Goal: Task Accomplishment & Management: Complete application form

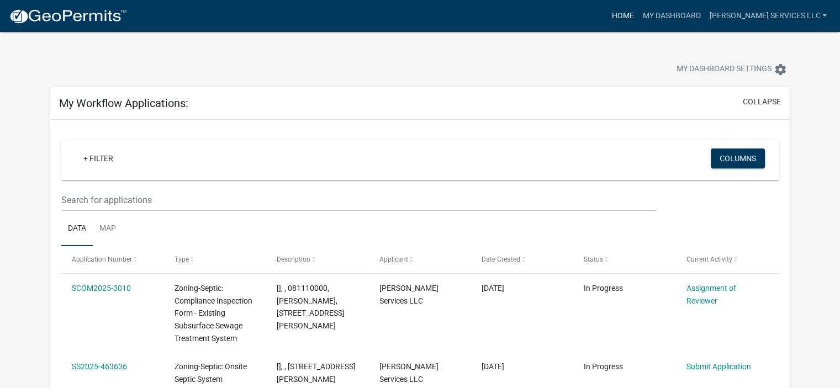
click at [638, 11] on link "Home" at bounding box center [622, 16] width 31 height 21
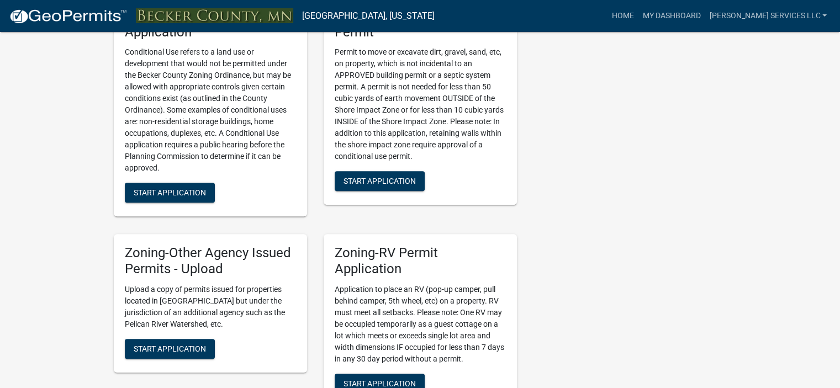
scroll to position [1019, 0]
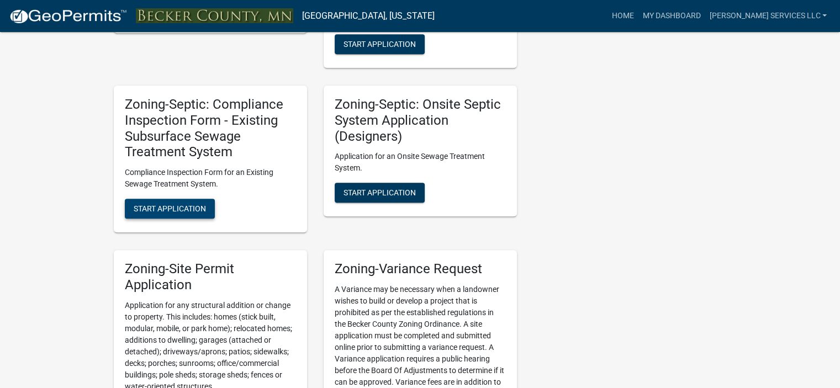
click at [174, 204] on span "Start Application" at bounding box center [170, 208] width 72 height 9
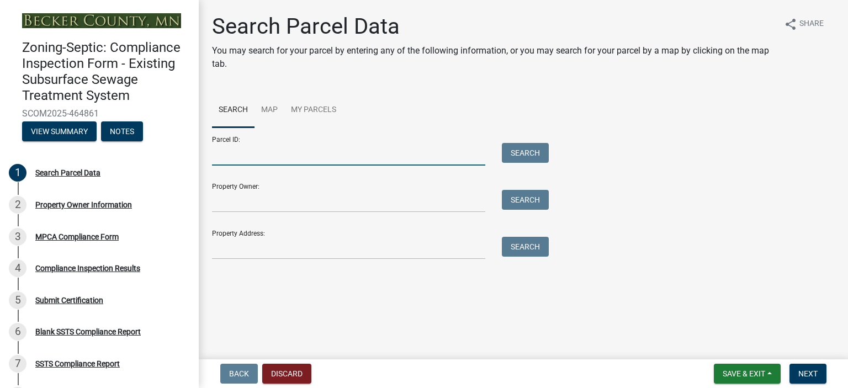
click at [241, 156] on input "Parcel ID:" at bounding box center [348, 154] width 273 height 23
type input "080946000"
click at [531, 149] on button "Search" at bounding box center [525, 153] width 47 height 20
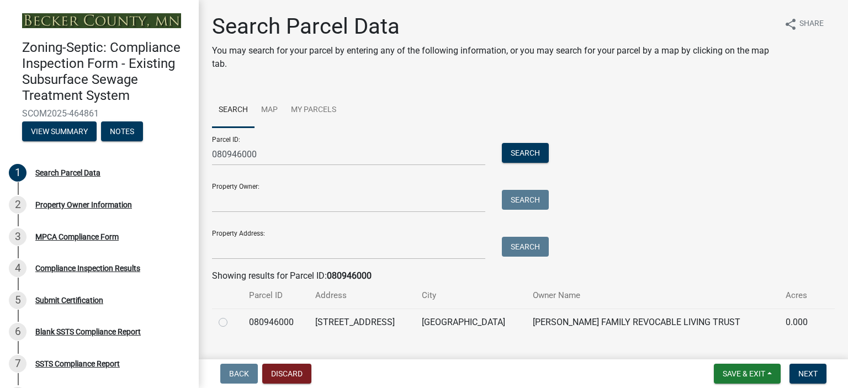
click at [232, 316] on label at bounding box center [232, 316] width 0 height 0
click at [232, 322] on input "radio" at bounding box center [235, 319] width 7 height 7
radio input "true"
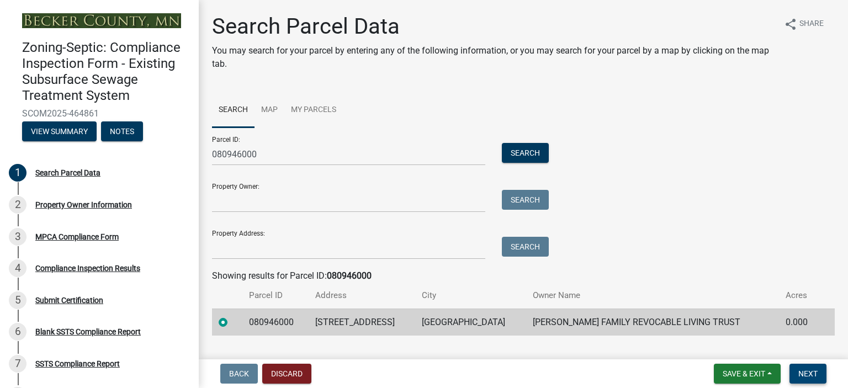
click at [817, 370] on span "Next" at bounding box center [807, 373] width 19 height 9
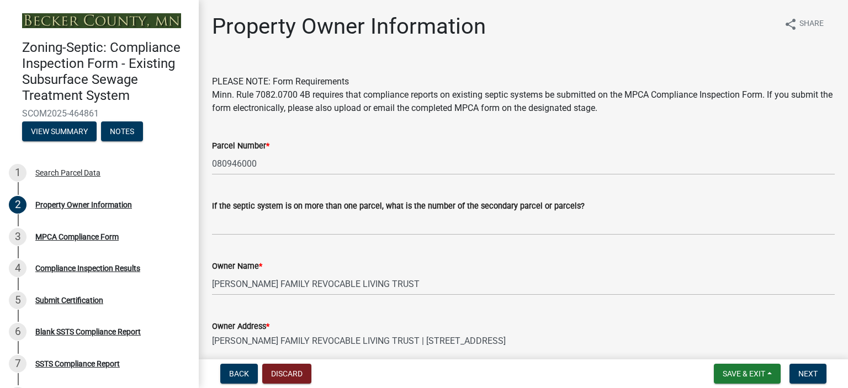
scroll to position [310, 0]
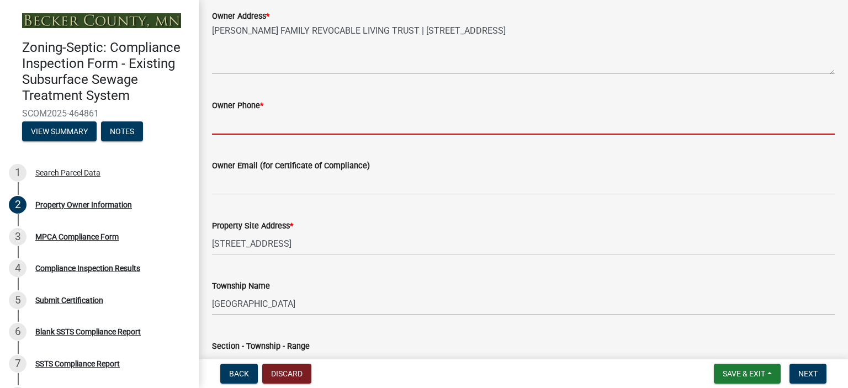
click at [238, 121] on input "Owner Phone *" at bounding box center [523, 123] width 623 height 23
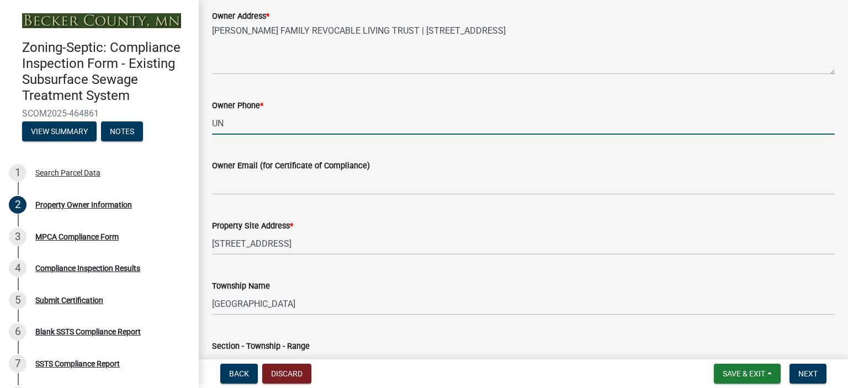
type input "UNKNOWN"
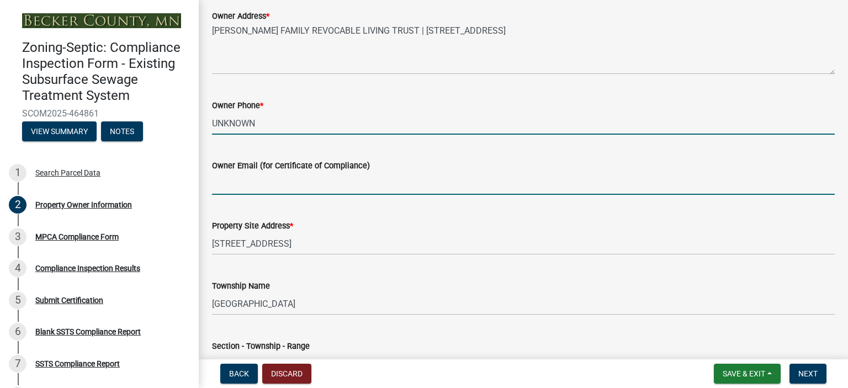
click at [240, 186] on input "Owner Email (for Certificate of Compliance)" at bounding box center [523, 183] width 623 height 23
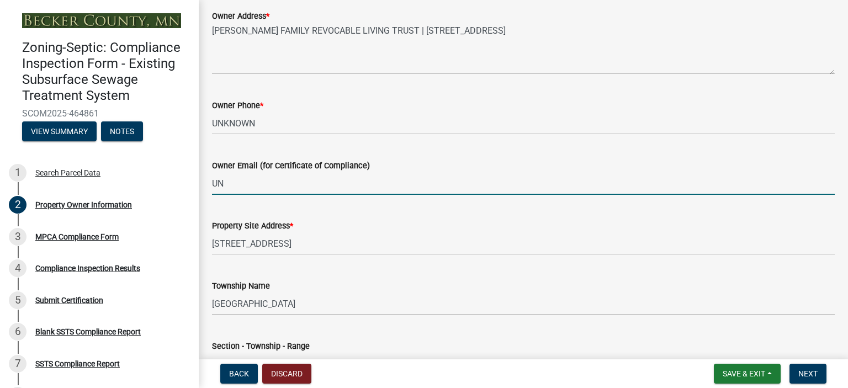
type input "UNKNOWN"
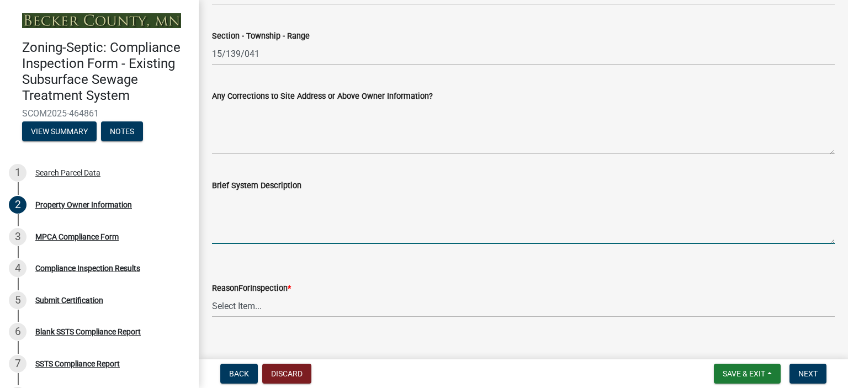
click at [235, 240] on textarea "Brief System Description" at bounding box center [523, 218] width 623 height 52
type textarea "SEPTIC TANK TO MOUND"
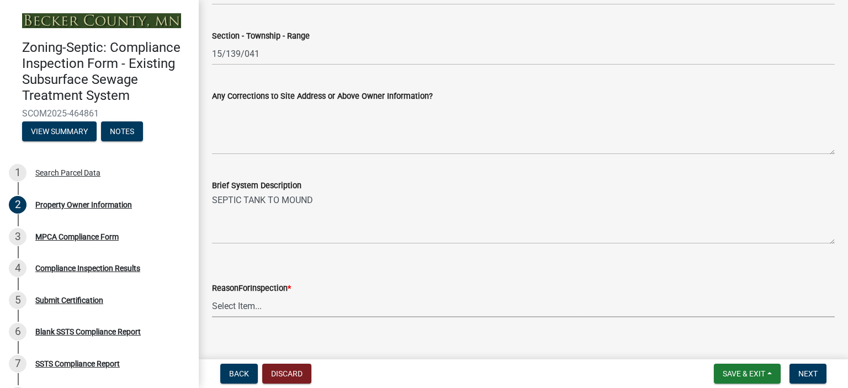
click at [239, 304] on select "Select Item... Property Sale Lake Study Required for Permit Other" at bounding box center [523, 306] width 623 height 23
click at [212, 295] on select "Select Item... Property Sale Lake Study Required for Permit Other" at bounding box center [523, 306] width 623 height 23
select select "3e6c5637-c66b-418d-927c-69aaf39ab5a9"
click at [804, 374] on span "Next" at bounding box center [807, 373] width 19 height 9
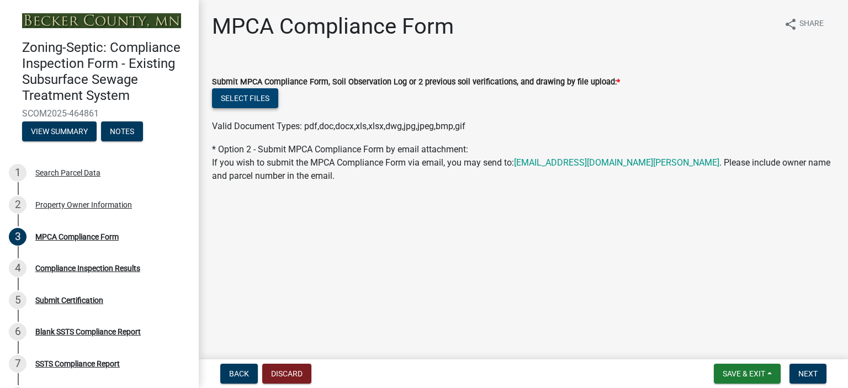
click at [247, 101] on button "Select files" at bounding box center [245, 98] width 66 height 20
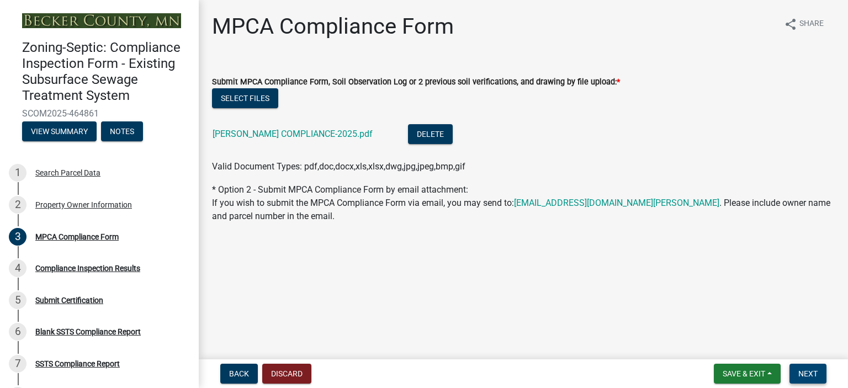
click at [812, 369] on span "Next" at bounding box center [807, 373] width 19 height 9
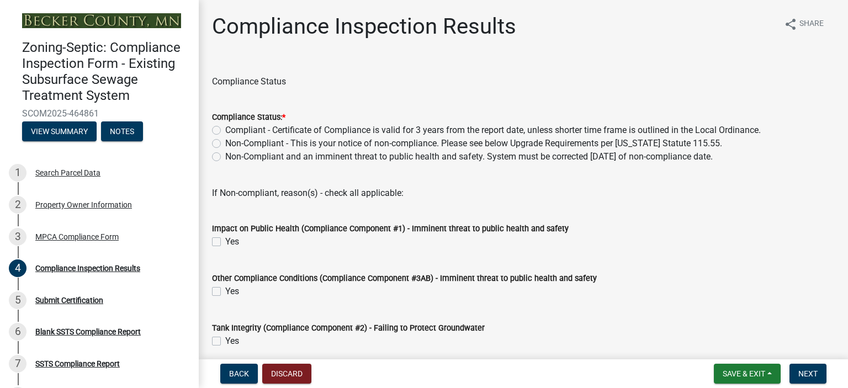
click at [225, 128] on label "Compliant - Certificate of Compliance is valid for 3 years from the report date…" at bounding box center [493, 130] width 536 height 13
click at [225, 128] on input "Compliant - Certificate of Compliance is valid for 3 years from the report date…" at bounding box center [228, 127] width 7 height 7
radio input "true"
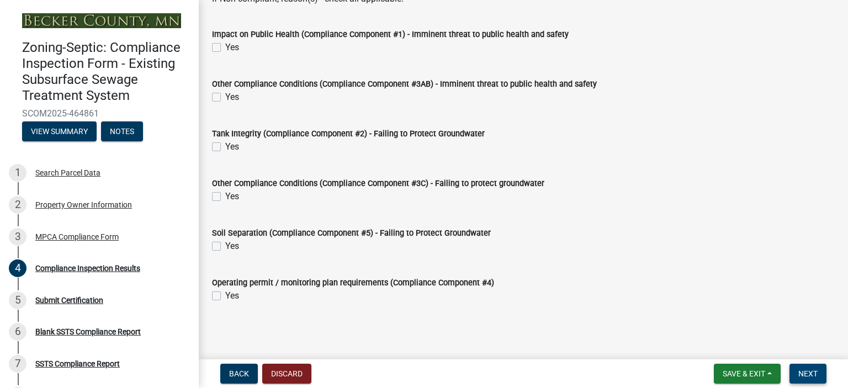
click at [811, 371] on span "Next" at bounding box center [807, 373] width 19 height 9
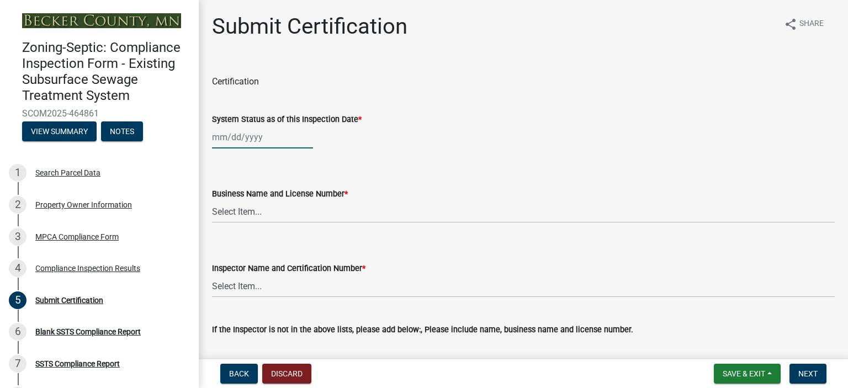
click at [236, 144] on div at bounding box center [262, 137] width 101 height 23
select select "8"
select select "2025"
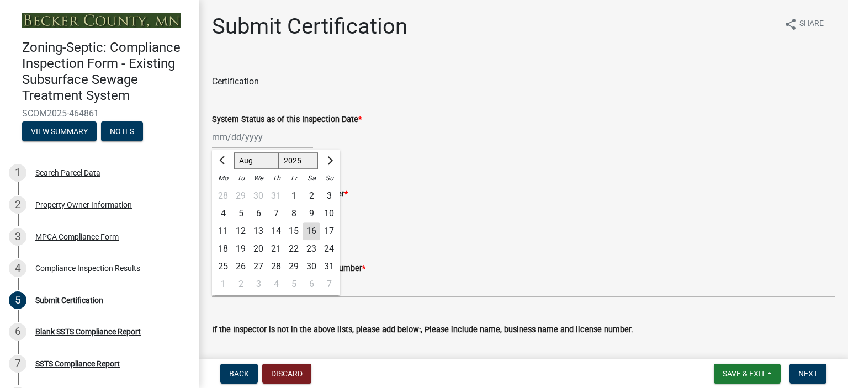
click at [260, 232] on div "13" at bounding box center [259, 232] width 18 height 18
type input "[DATE]"
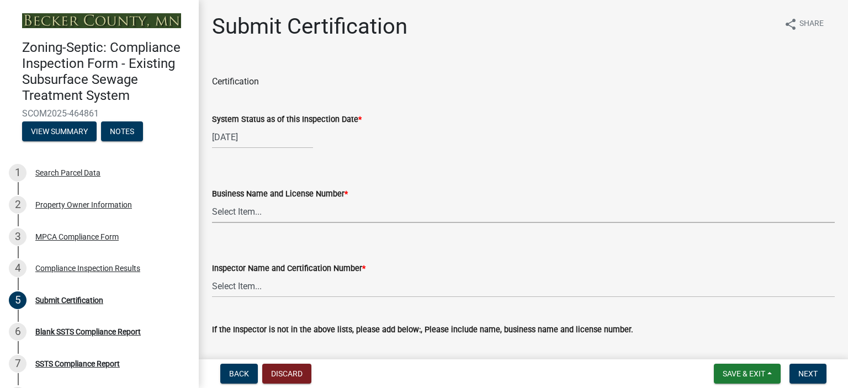
click at [241, 209] on select "Select Item... OTHER – Not listed (please add in next field and we will add to …" at bounding box center [523, 211] width 623 height 23
click at [212, 200] on select "Select Item... OTHER – Not listed (please add in next field and we will add to …" at bounding box center [523, 211] width 623 height 23
select select "bcfe7f5e-9e4b-476e-b21b-9e772d6d3856"
click at [234, 290] on select "Select Item... OTHER – Not listed (please add in next field and we will add to …" at bounding box center [523, 286] width 623 height 23
click at [212, 275] on select "Select Item... OTHER – Not listed (please add in next field and we will add to …" at bounding box center [523, 286] width 623 height 23
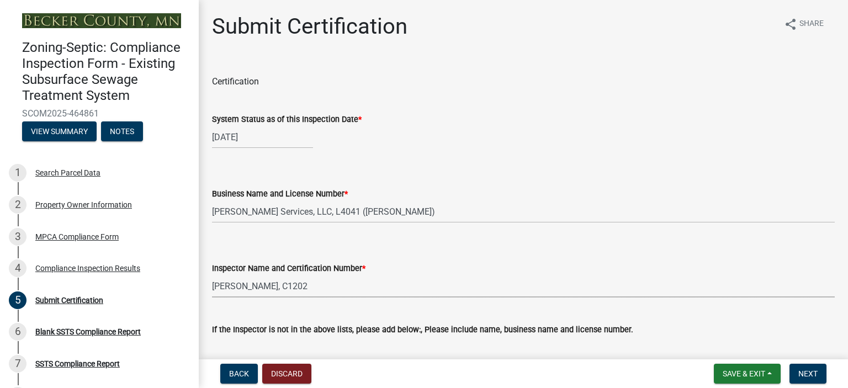
select select "a787d007-a62e-41ac-9f04-dcf6cd6a5779"
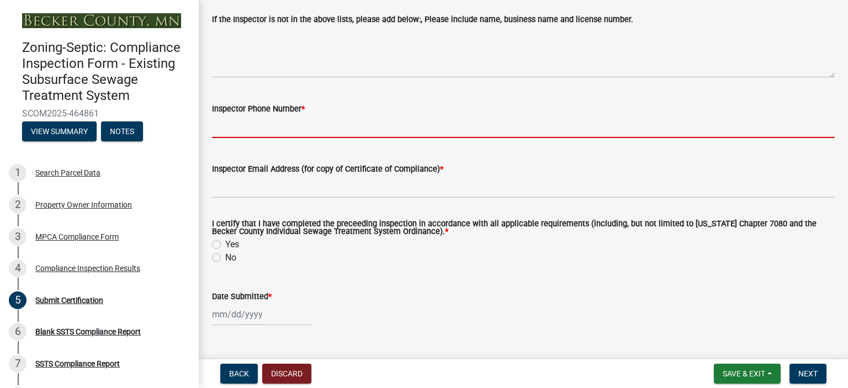
click at [320, 132] on input "Inspector Phone Number *" at bounding box center [523, 126] width 623 height 23
type input "2188501248"
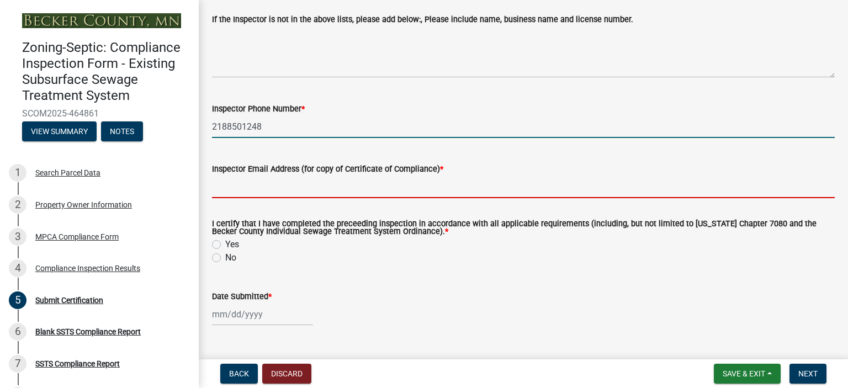
type input "[PERSON_NAME][DOMAIN_NAME][EMAIL_ADDRESS][DOMAIN_NAME]"
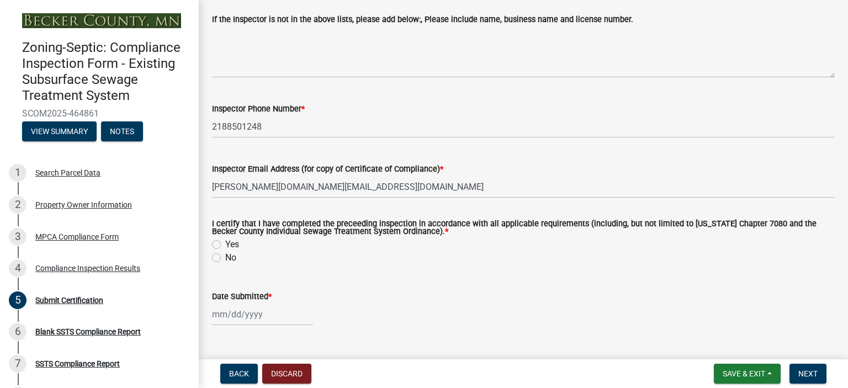
click at [225, 242] on label "Yes" at bounding box center [232, 244] width 14 height 13
click at [225, 242] on input "Yes" at bounding box center [228, 241] width 7 height 7
radio input "true"
click at [232, 314] on div at bounding box center [262, 314] width 101 height 23
select select "8"
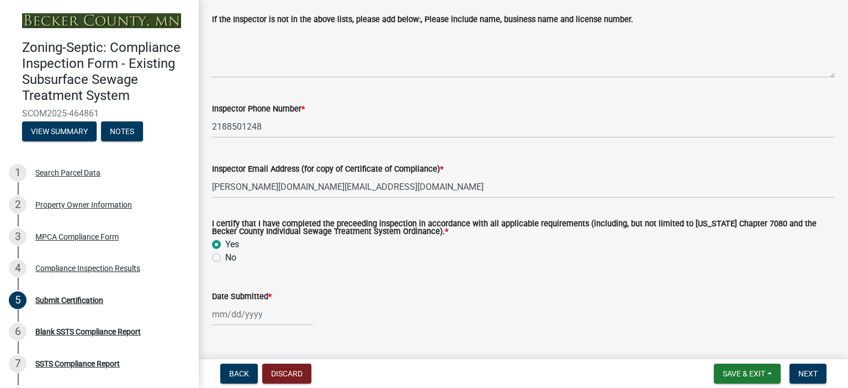
select select "2025"
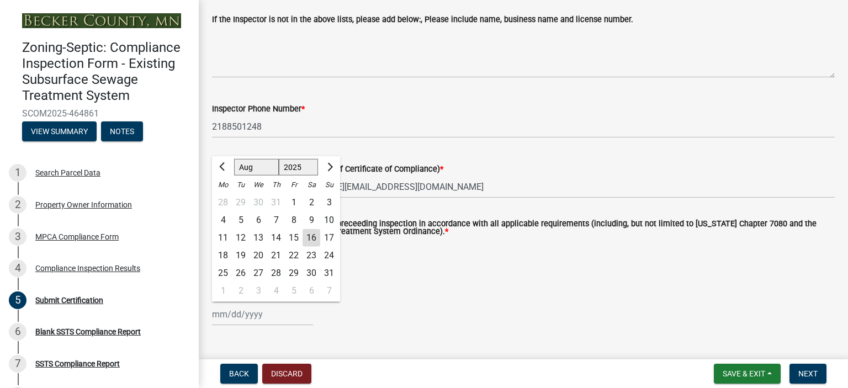
click at [308, 238] on div "16" at bounding box center [312, 238] width 18 height 18
type input "08/16/2025"
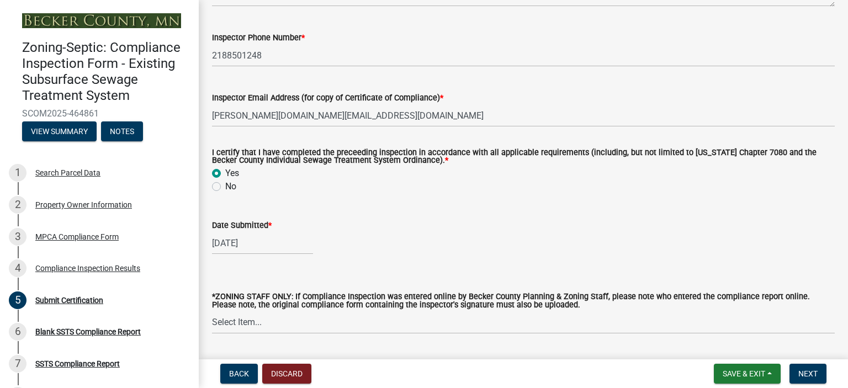
scroll to position [414, 0]
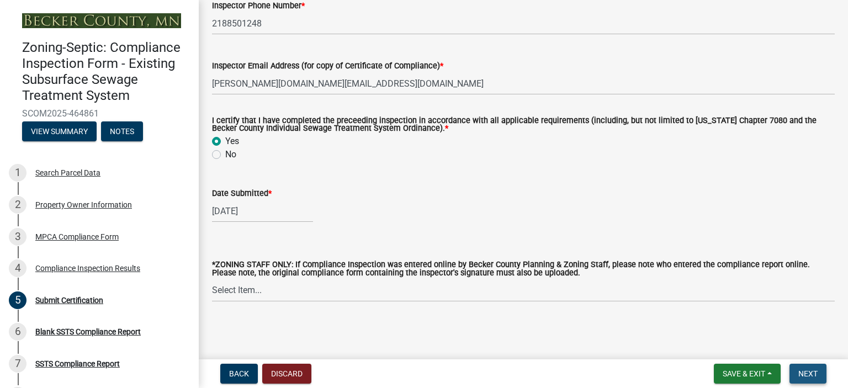
click at [811, 375] on span "Next" at bounding box center [807, 373] width 19 height 9
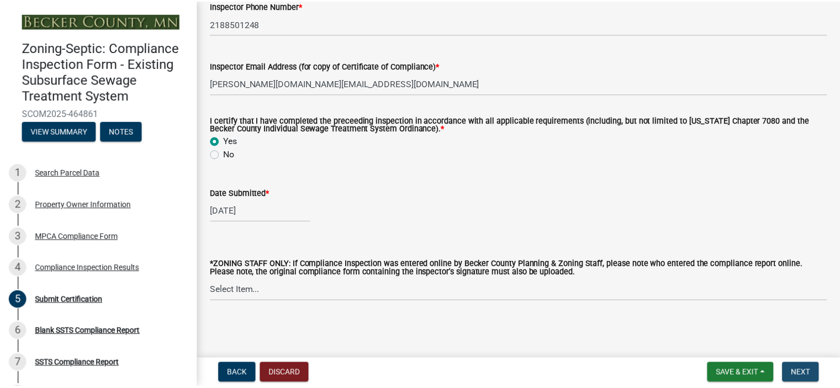
scroll to position [0, 0]
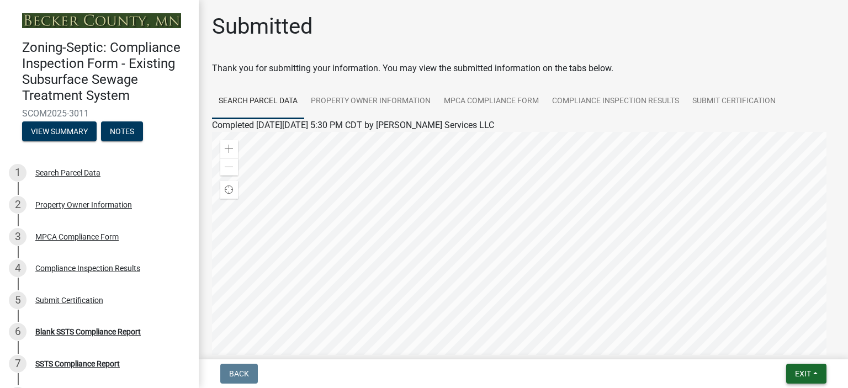
click at [817, 373] on button "Exit" at bounding box center [806, 374] width 40 height 20
click at [782, 344] on button "Save & Exit" at bounding box center [783, 345] width 88 height 27
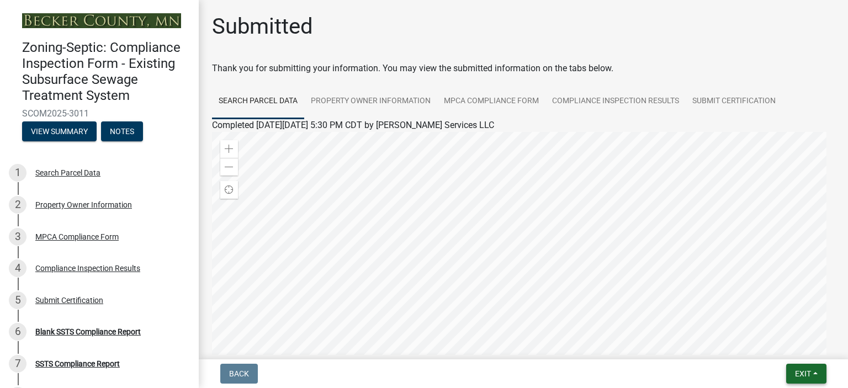
click at [815, 373] on button "Exit" at bounding box center [806, 374] width 40 height 20
click at [782, 346] on button "Save & Exit" at bounding box center [783, 345] width 88 height 27
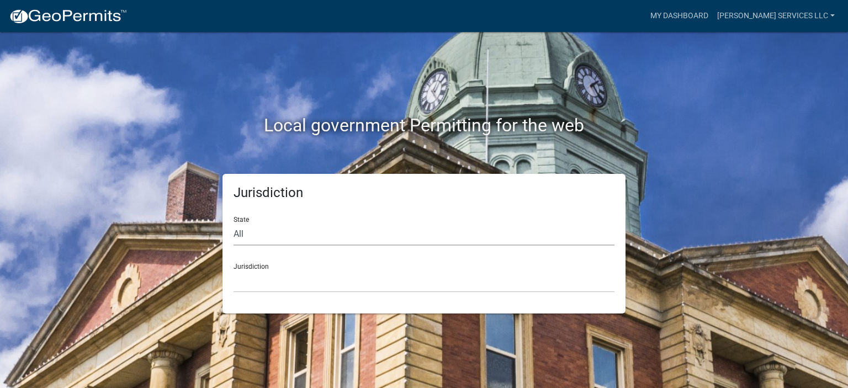
click at [285, 237] on select "All Colorado Georgia Indiana Iowa Kansas Minnesota Ohio South Carolina Wisconsin" at bounding box center [424, 234] width 381 height 23
select select "Minnesota"
click at [234, 223] on select "All Colorado Georgia Indiana Iowa Kansas Minnesota Ohio South Carolina Wisconsin" at bounding box center [424, 234] width 381 height 23
click at [269, 278] on select "Becker County, Minnesota Benton County, Minnesota Carlton County, Minnesota Cit…" at bounding box center [424, 281] width 381 height 23
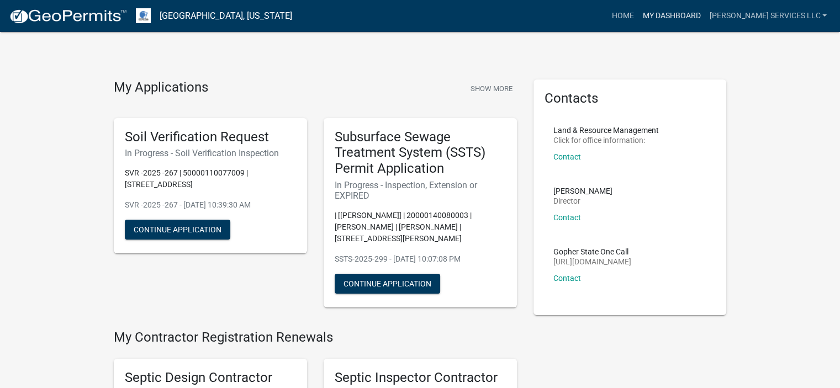
click at [698, 9] on link "My Dashboard" at bounding box center [671, 16] width 67 height 21
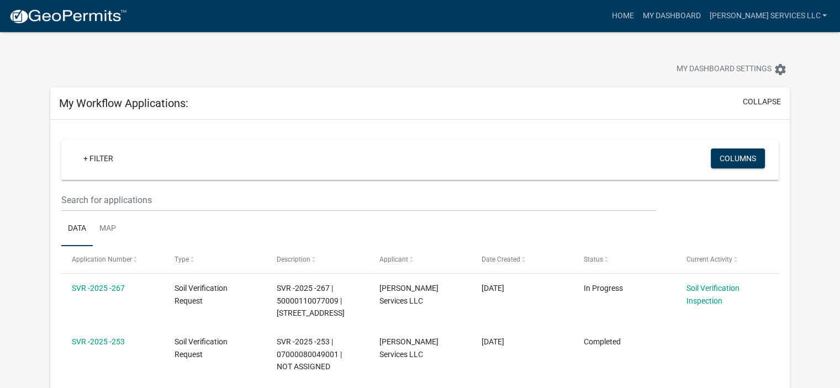
scroll to position [340, 0]
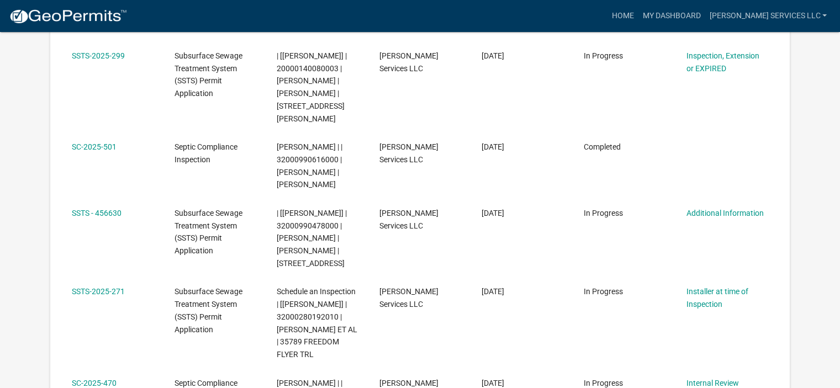
click at [105, 55] on link "SSTS-2025-299" at bounding box center [98, 55] width 53 height 9
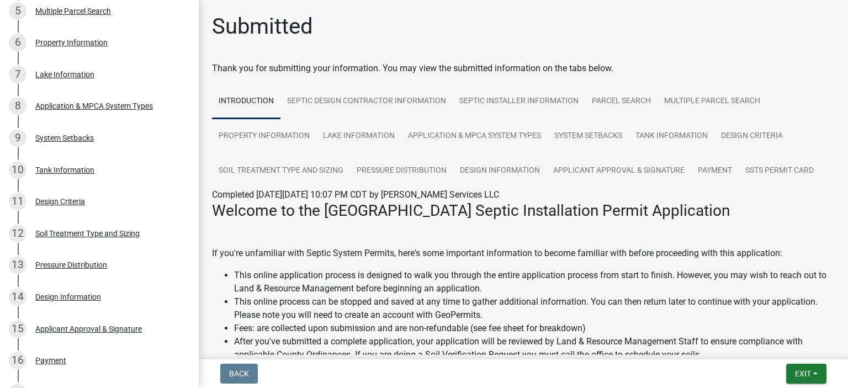
scroll to position [494, 0]
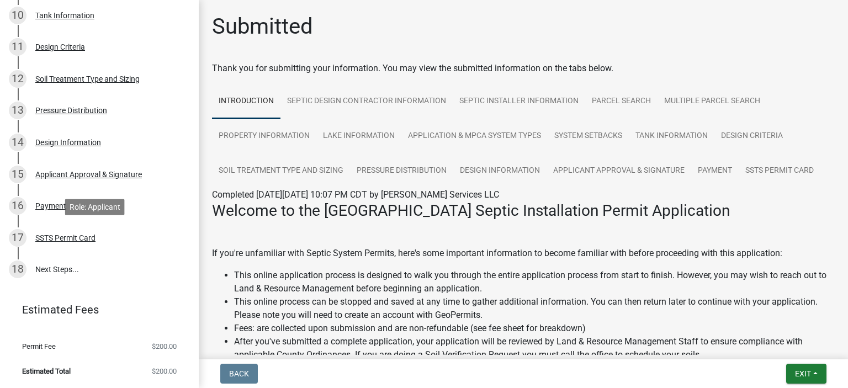
click at [70, 239] on div "SSTS Permit Card" at bounding box center [65, 238] width 60 height 8
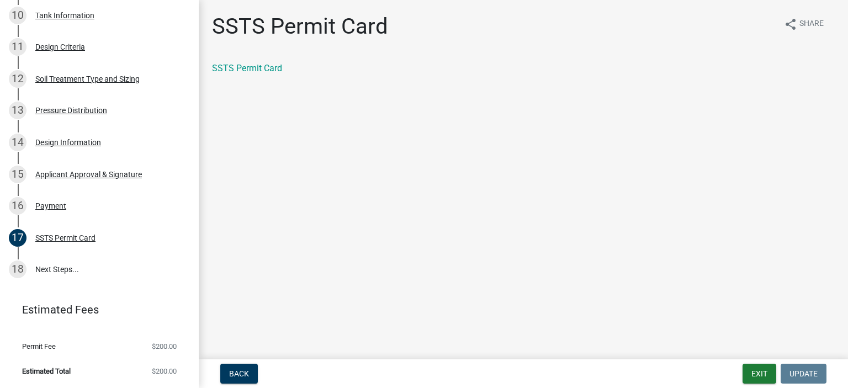
click at [236, 67] on link "SSTS Permit Card" at bounding box center [247, 68] width 70 height 10
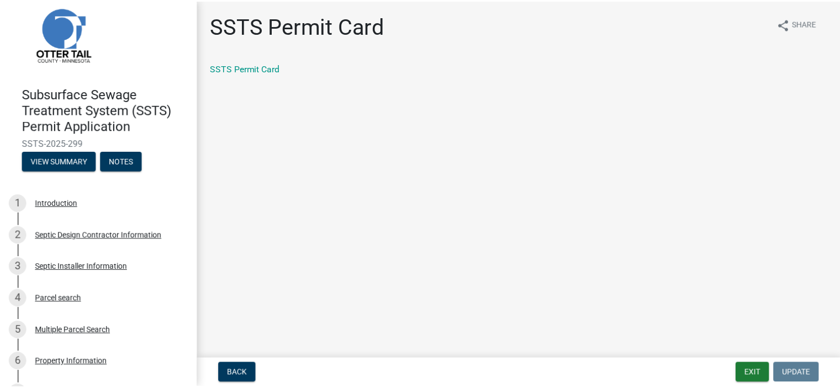
scroll to position [0, 0]
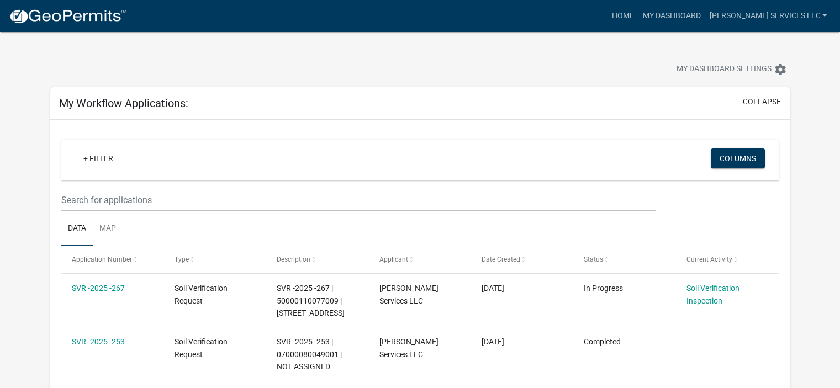
scroll to position [340, 0]
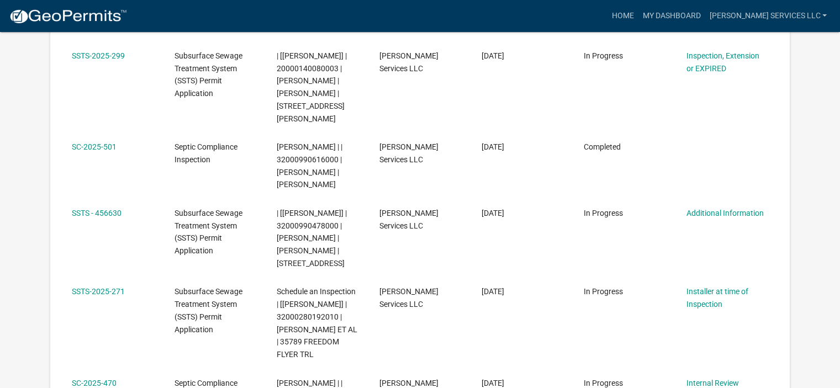
click at [117, 209] on link "SSTS - 456630" at bounding box center [97, 213] width 50 height 9
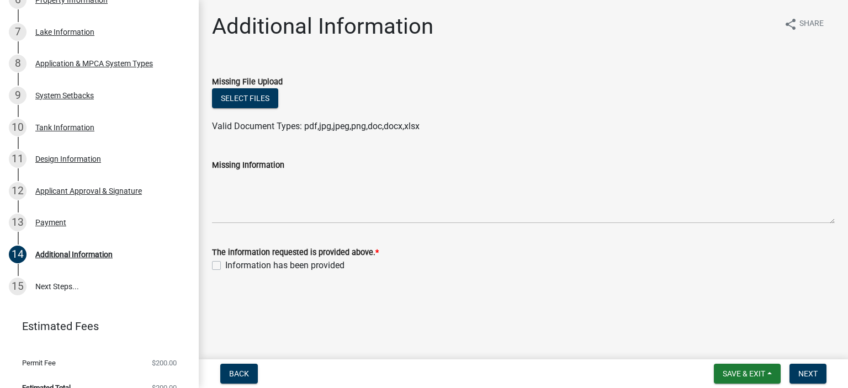
scroll to position [399, 0]
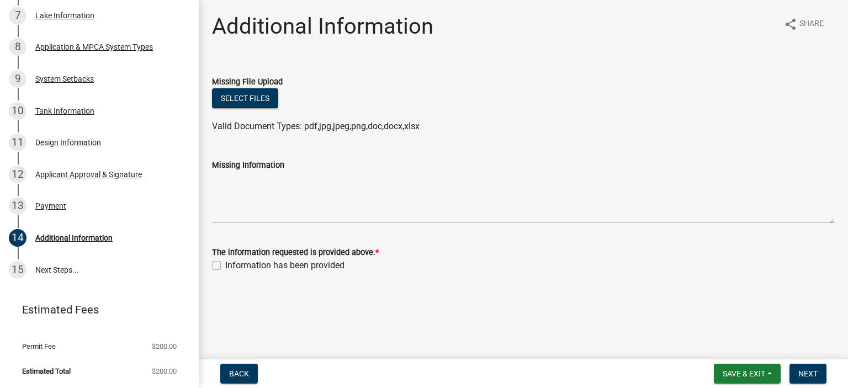
click at [843, 65] on div "Missing File Upload Select files Valid Document Types: pdf,jpg,jpeg,png,doc,doc…" at bounding box center [523, 97] width 639 height 71
click at [839, 12] on main "Additional Information share Share Missing File Upload Select files Valid Docum…" at bounding box center [523, 177] width 649 height 355
click at [234, 163] on label "Missing Information" at bounding box center [248, 166] width 72 height 8
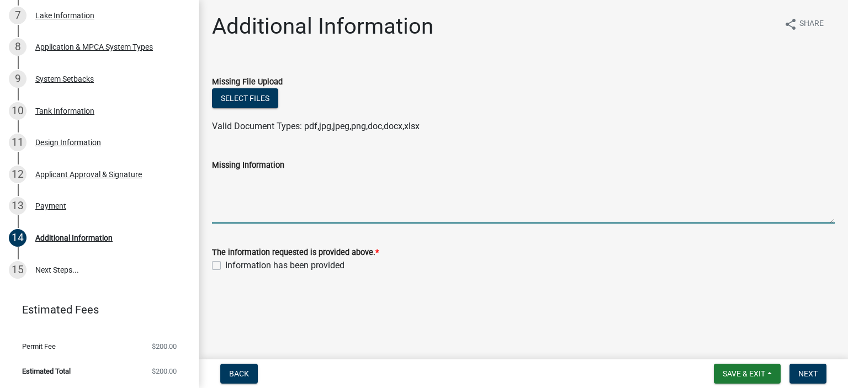
click at [234, 172] on textarea "Missing Information" at bounding box center [523, 198] width 623 height 52
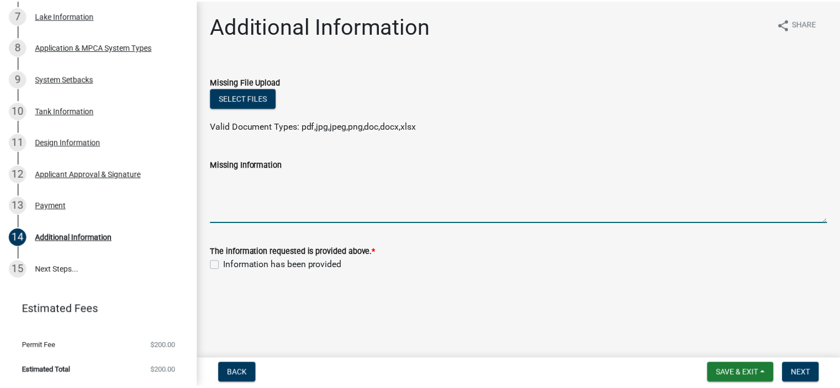
scroll to position [59, 0]
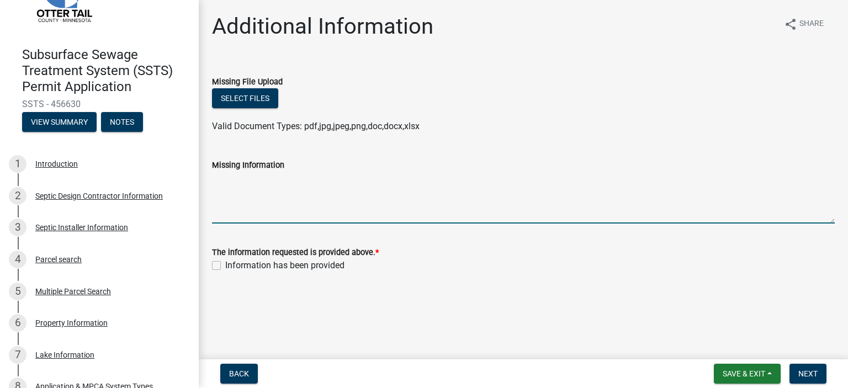
click at [842, 25] on div "Additional Information share Share Missing File Upload Select files Valid Docum…" at bounding box center [523, 152] width 639 height 279
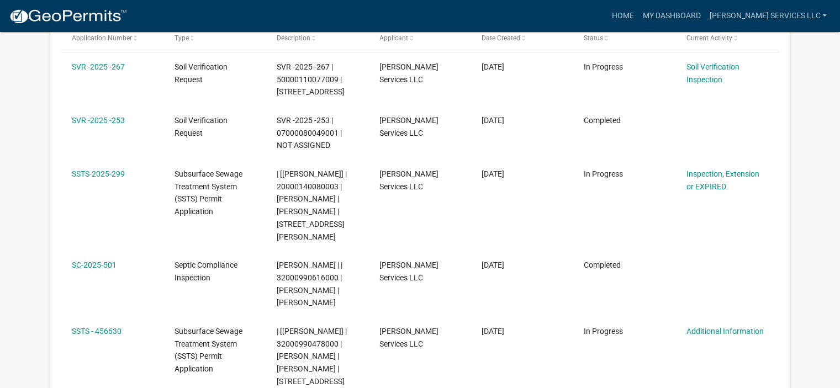
scroll to position [188, 0]
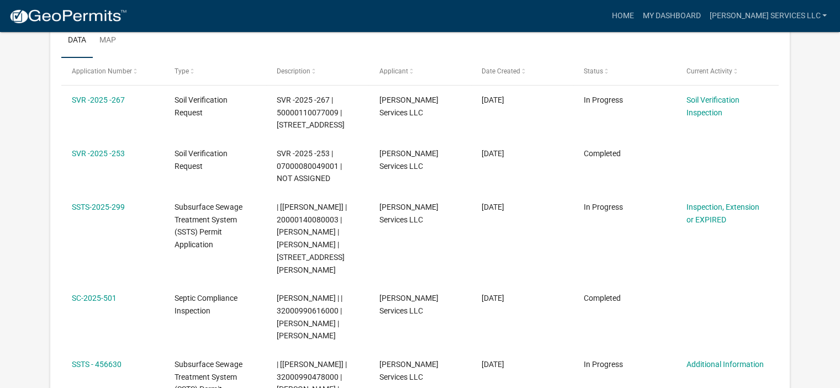
drag, startPoint x: 833, startPoint y: 113, endPoint x: 838, endPoint y: 191, distance: 77.5
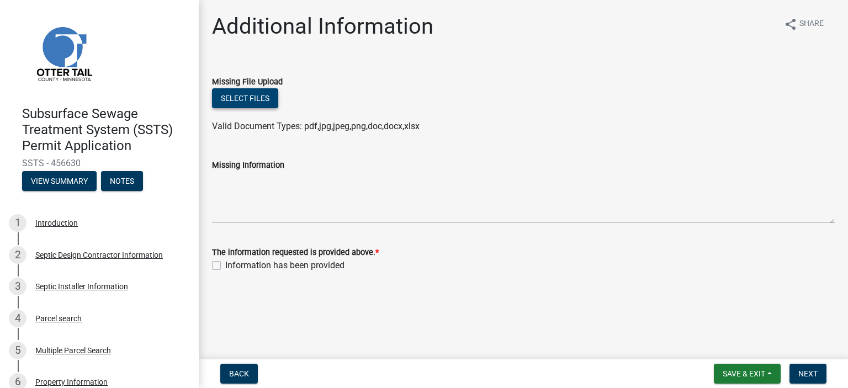
click at [235, 102] on button "Select files" at bounding box center [245, 98] width 66 height 20
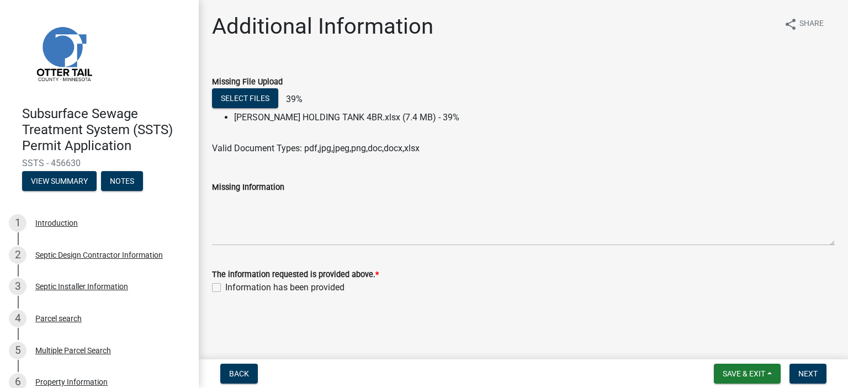
click at [219, 293] on div "Information has been provided" at bounding box center [523, 287] width 623 height 13
click at [225, 287] on label "Information has been provided" at bounding box center [284, 287] width 119 height 13
click at [225, 287] on input "Information has been provided" at bounding box center [228, 284] width 7 height 7
checkbox input "true"
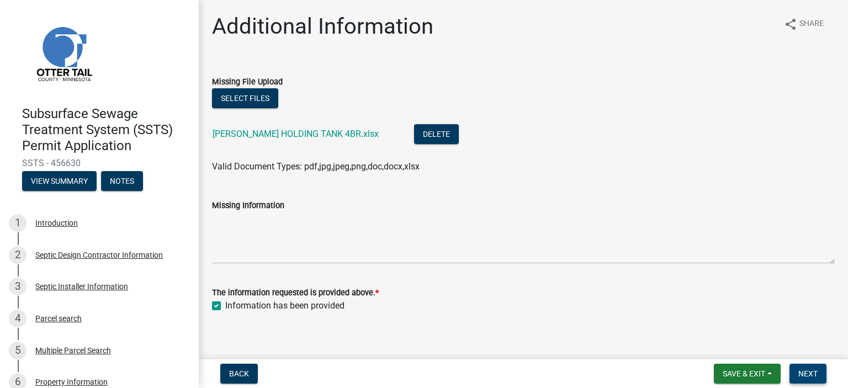
click at [805, 374] on span "Next" at bounding box center [807, 373] width 19 height 9
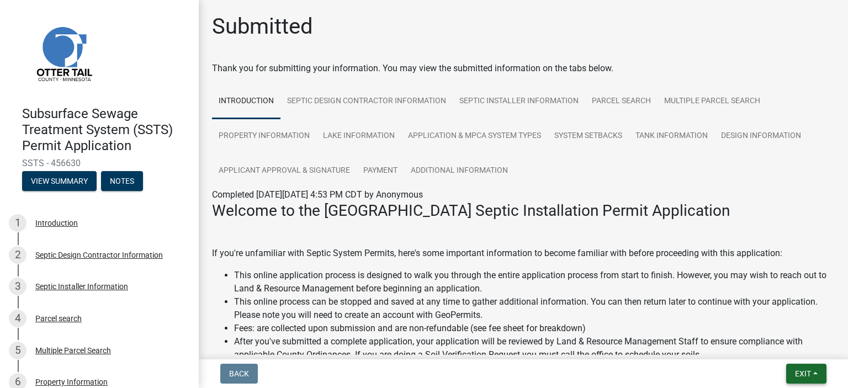
click at [817, 368] on button "Exit" at bounding box center [806, 374] width 40 height 20
click at [780, 341] on button "Save & Exit" at bounding box center [783, 345] width 88 height 27
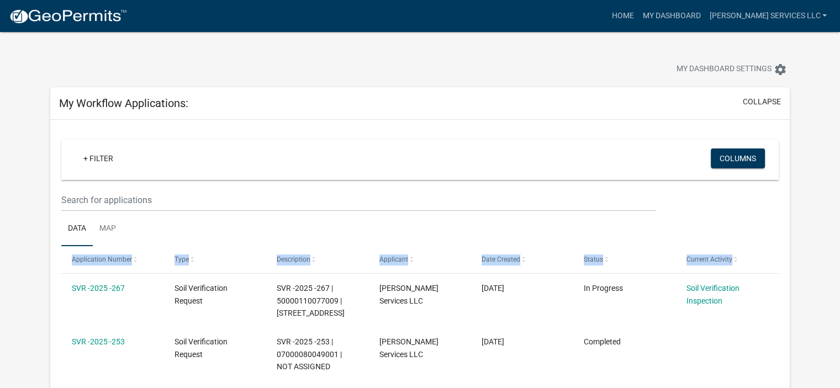
drag, startPoint x: 833, startPoint y: 250, endPoint x: 847, endPoint y: 274, distance: 28.2
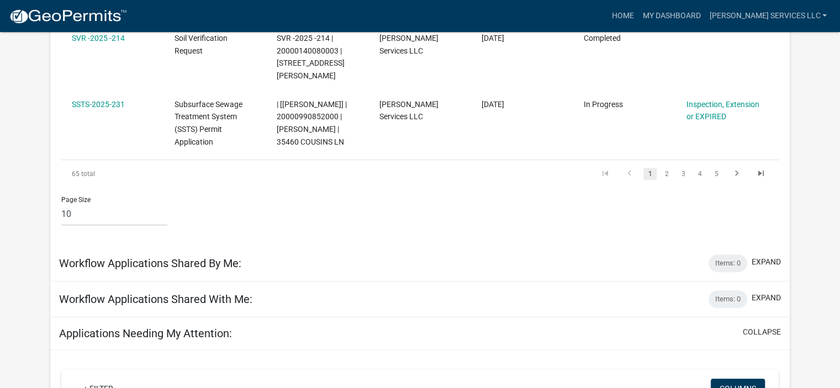
scroll to position [1039, 0]
